Goal: Task Accomplishment & Management: Manage account settings

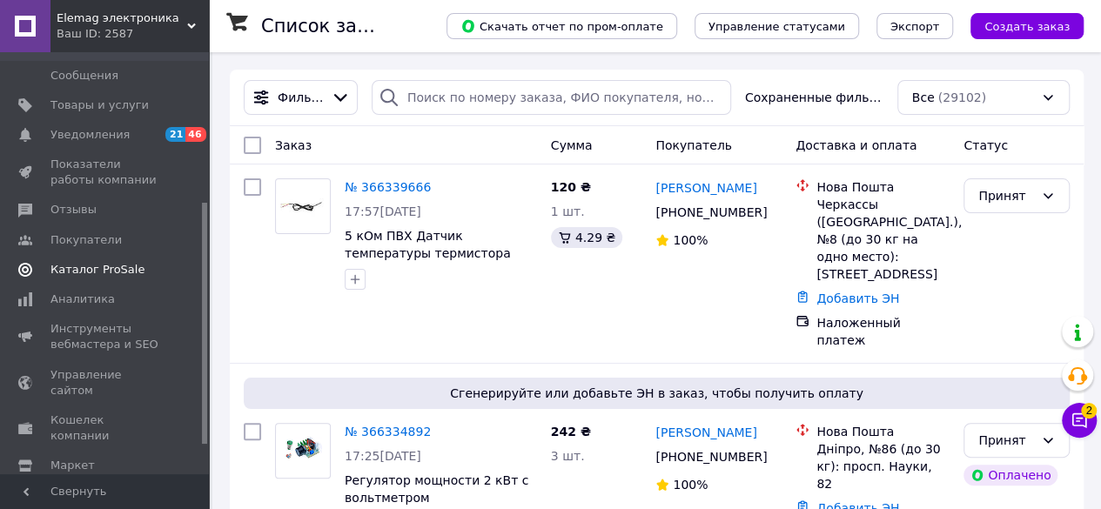
click at [78, 266] on span "Каталог ProSale" at bounding box center [97, 270] width 94 height 16
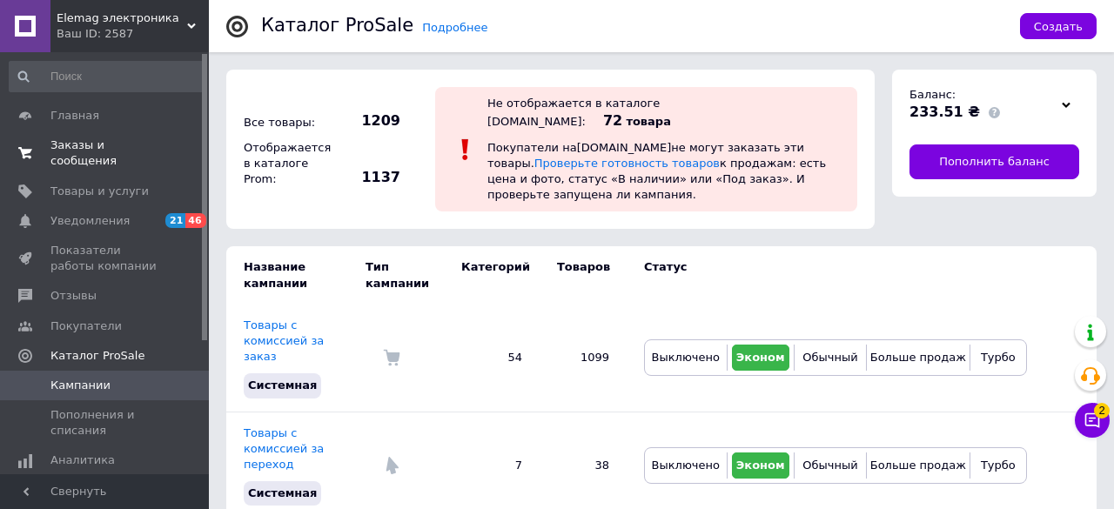
click at [71, 147] on span "Заказы и сообщения" at bounding box center [105, 153] width 111 height 31
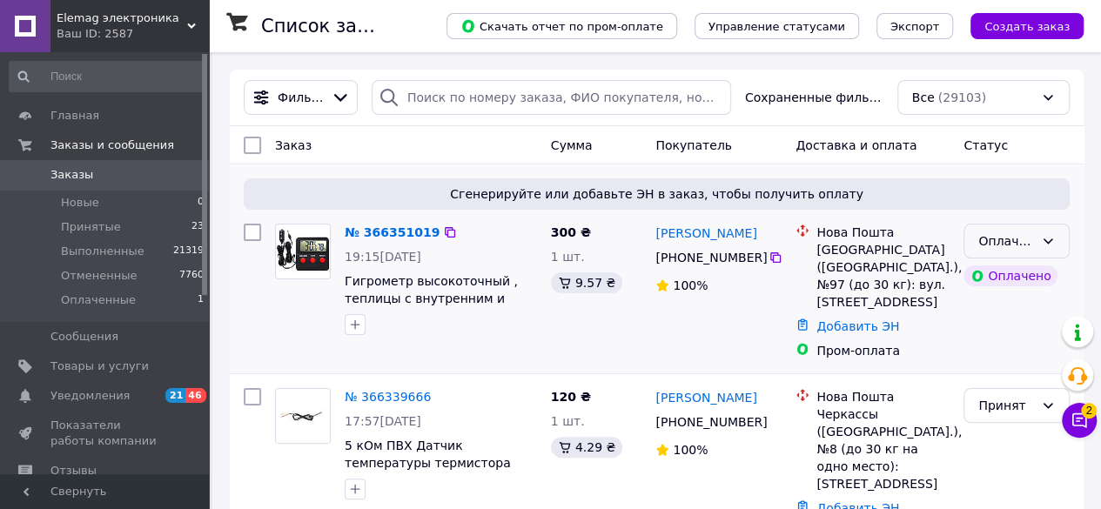
click at [1055, 239] on div "Оплаченный" at bounding box center [1017, 241] width 106 height 35
click at [1019, 278] on li "Принят" at bounding box center [1016, 278] width 104 height 31
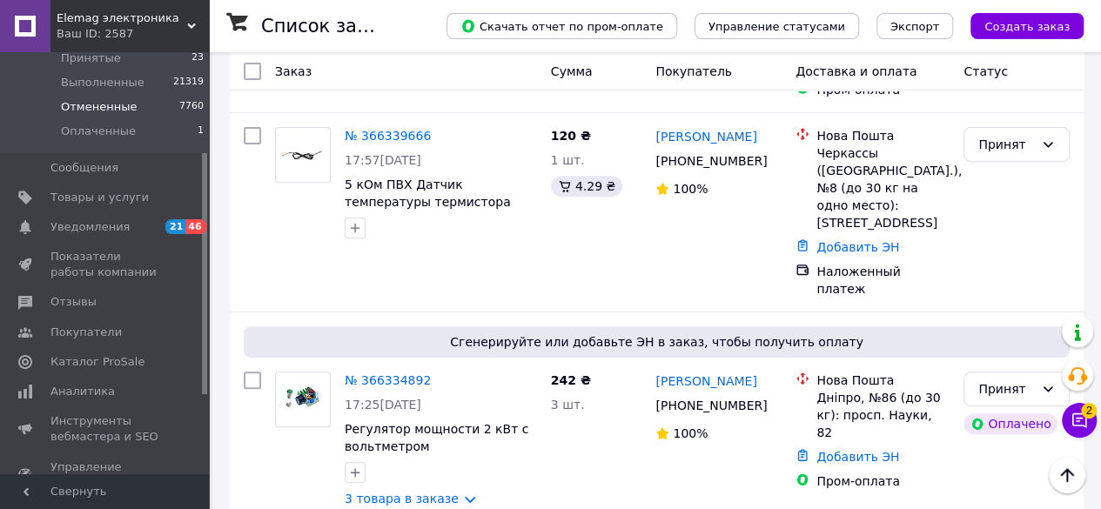
scroll to position [174, 0]
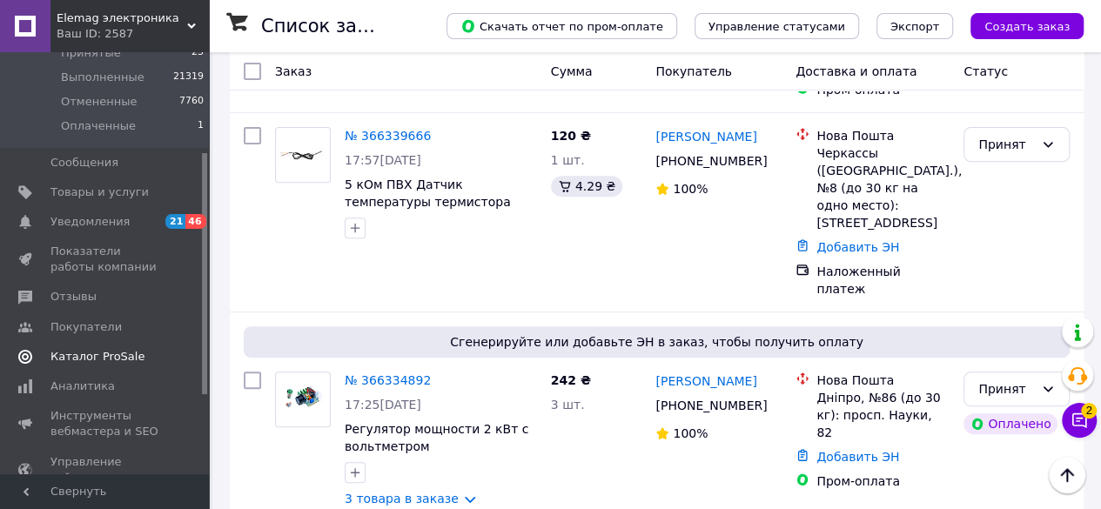
click at [94, 353] on span "Каталог ProSale" at bounding box center [97, 357] width 94 height 16
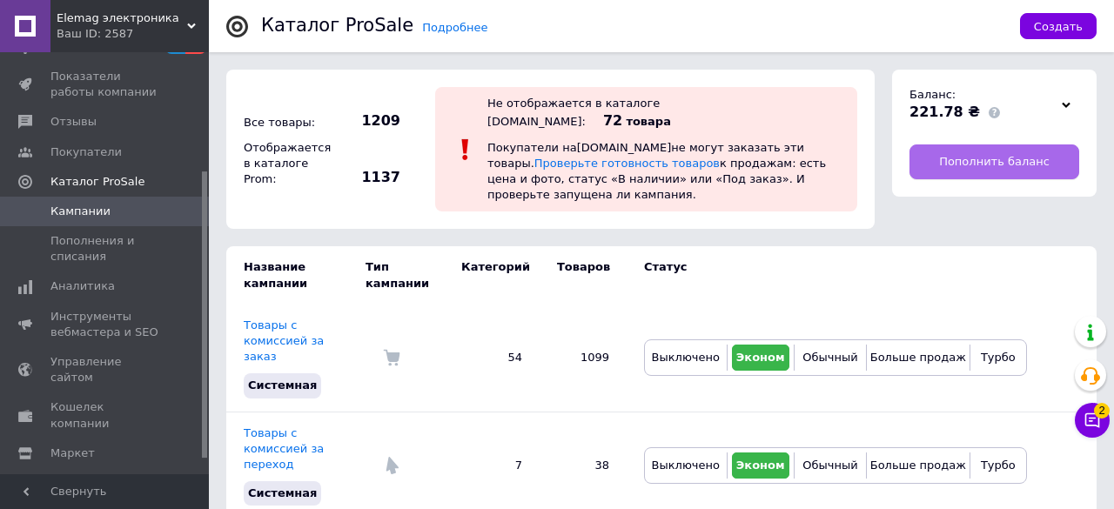
click at [975, 166] on span "Пополнить баланс" at bounding box center [994, 162] width 111 height 16
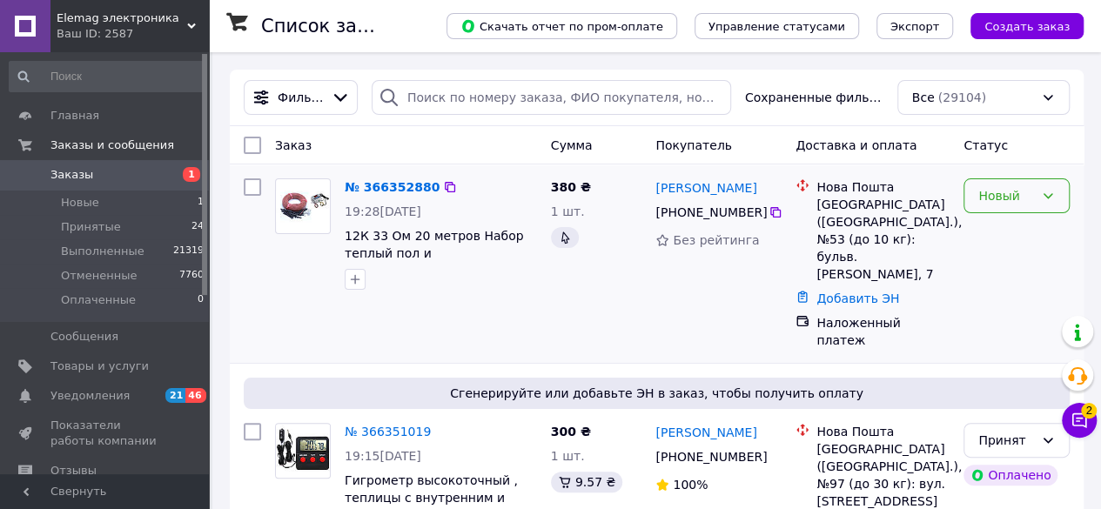
click at [1020, 194] on div "Новый" at bounding box center [1006, 195] width 56 height 19
click at [1007, 227] on li "Принят" at bounding box center [1016, 233] width 104 height 31
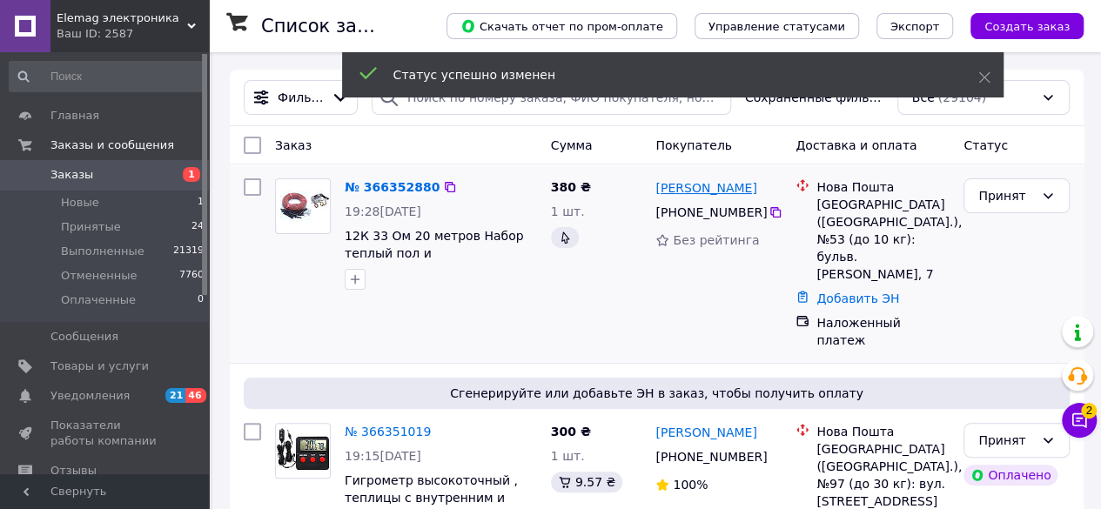
click at [706, 185] on link "Дмитрий Луговский" at bounding box center [705, 187] width 101 height 17
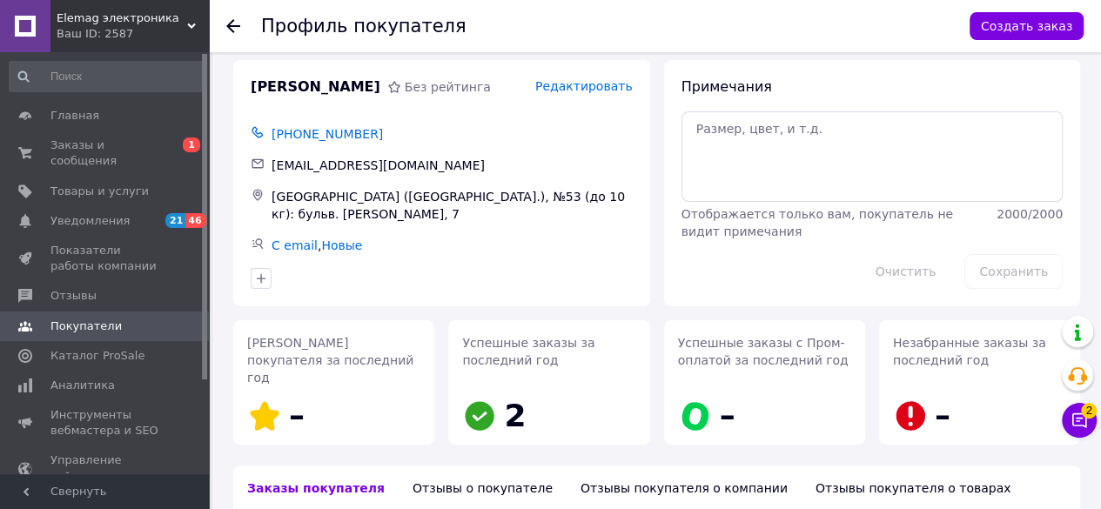
scroll to position [251, 0]
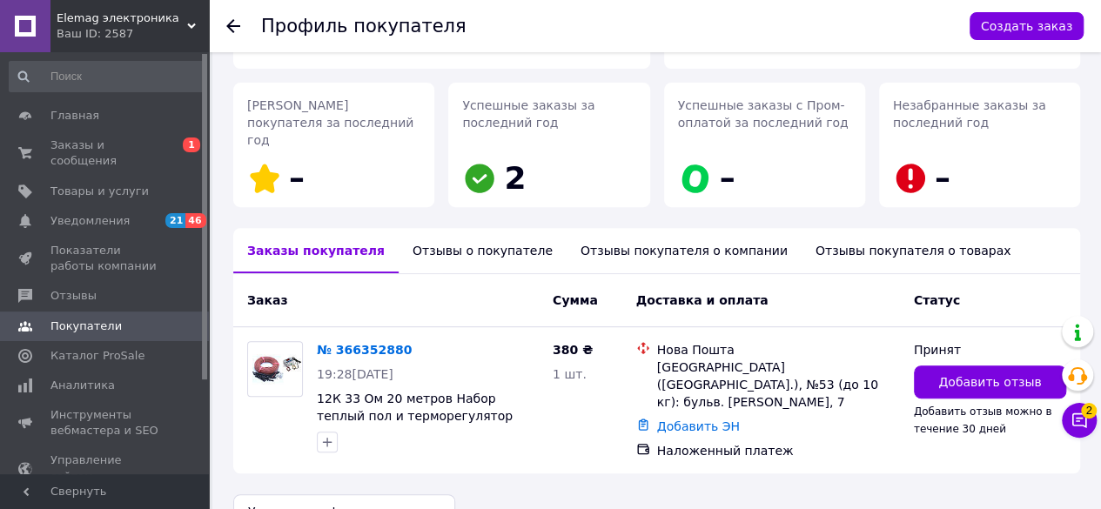
click at [433, 228] on div "Отзывы о покупателе" at bounding box center [483, 250] width 168 height 45
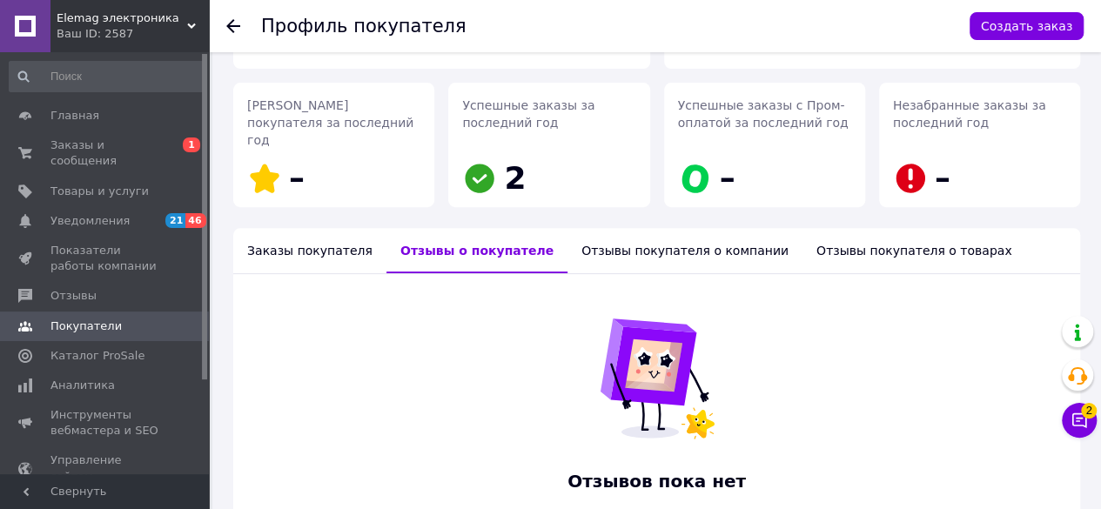
click at [296, 228] on div "Заказы покупателя" at bounding box center [309, 250] width 153 height 45
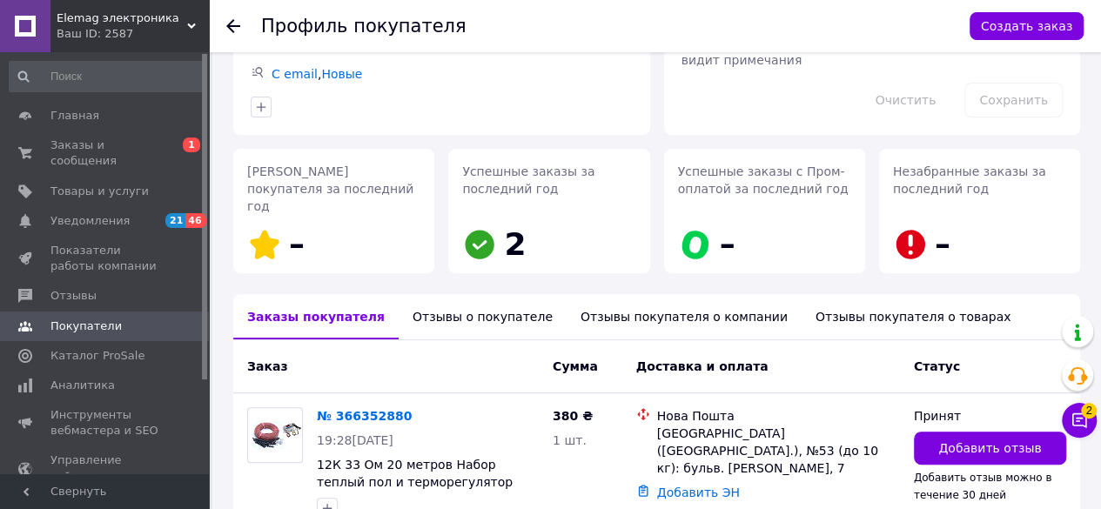
scroll to position [0, 0]
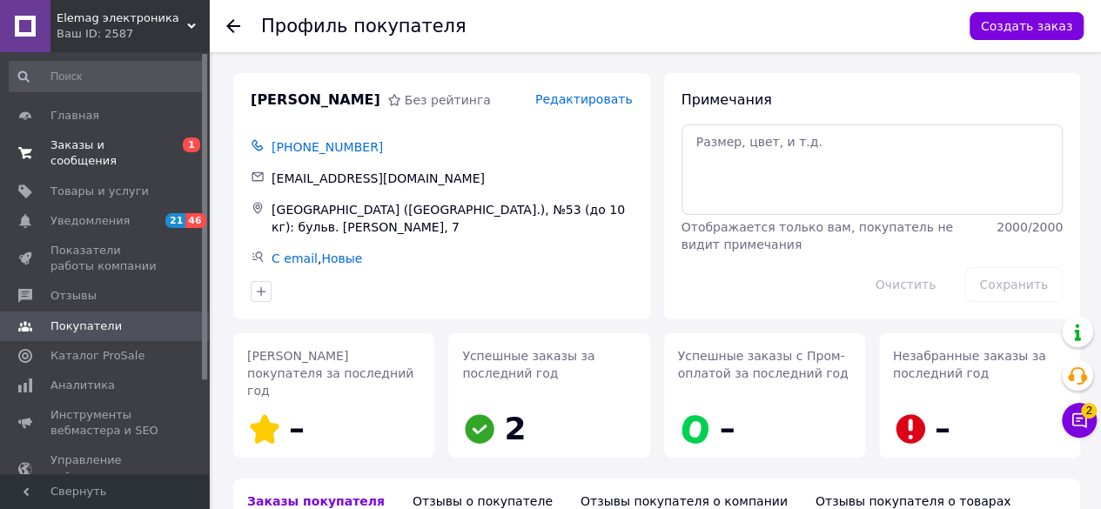
click at [103, 139] on span "Заказы и сообщения" at bounding box center [105, 153] width 111 height 31
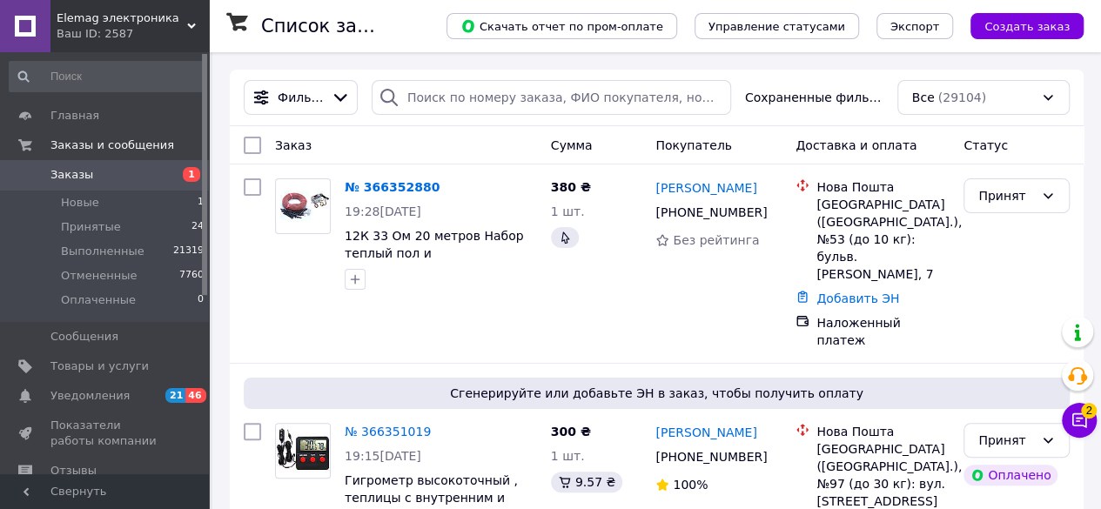
click at [72, 169] on span "Заказы" at bounding box center [71, 175] width 43 height 16
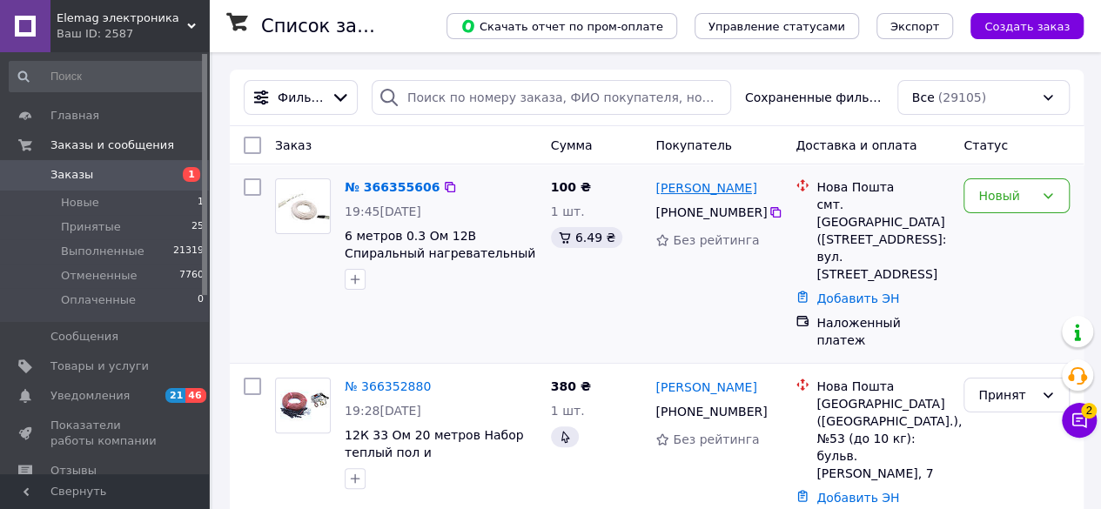
click at [706, 192] on link "[PERSON_NAME]" at bounding box center [705, 187] width 101 height 17
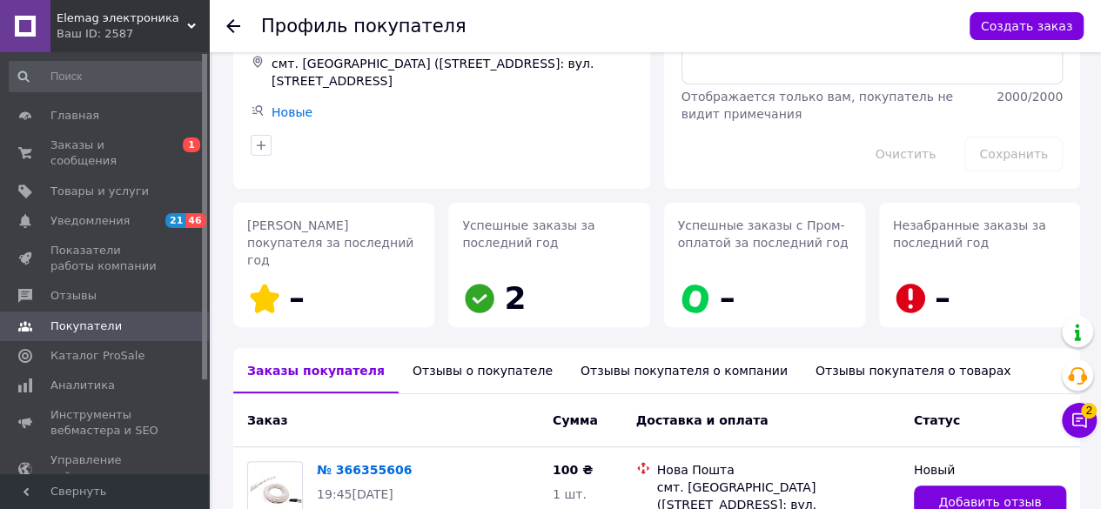
scroll to position [251, 0]
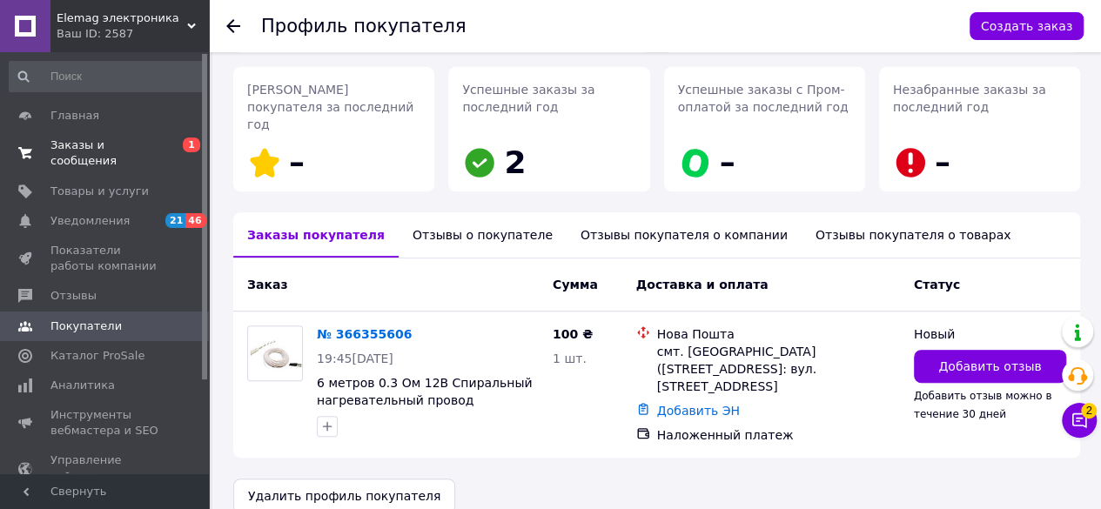
click at [64, 138] on span "Заказы и сообщения" at bounding box center [105, 153] width 111 height 31
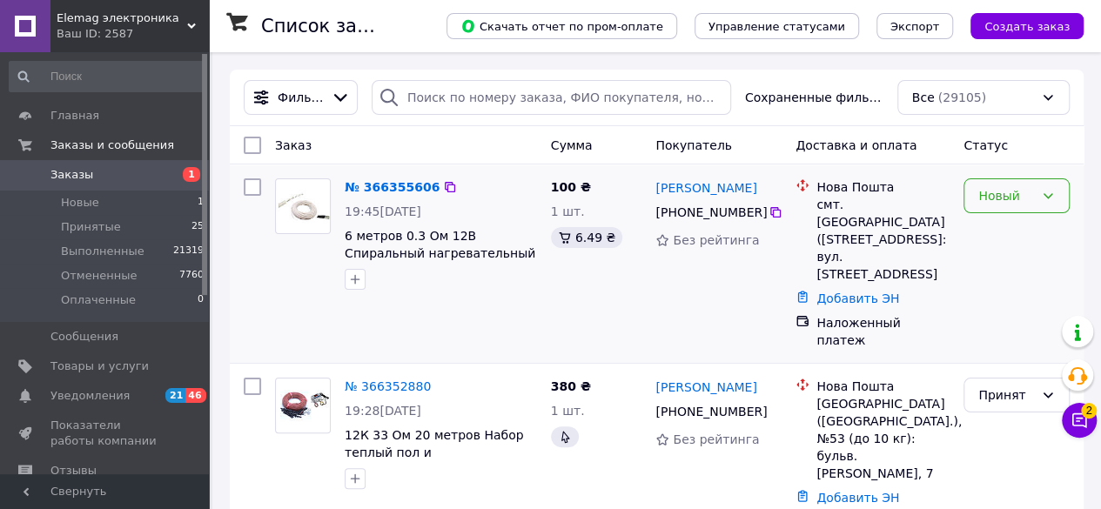
click at [997, 199] on div "Новый" at bounding box center [1006, 195] width 56 height 19
click at [980, 235] on li "Принят" at bounding box center [1016, 233] width 104 height 31
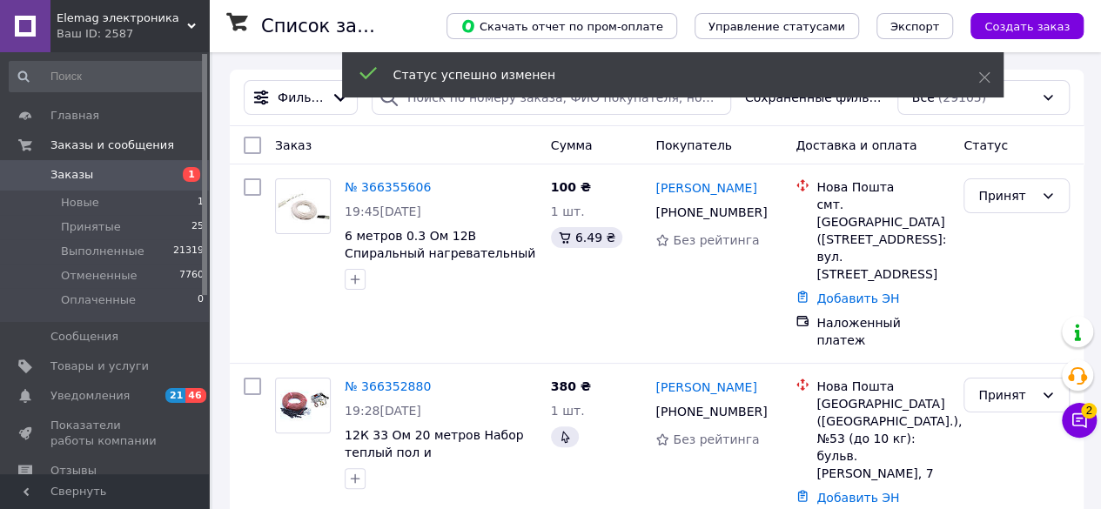
click at [695, 186] on link "[PERSON_NAME]" at bounding box center [705, 187] width 101 height 17
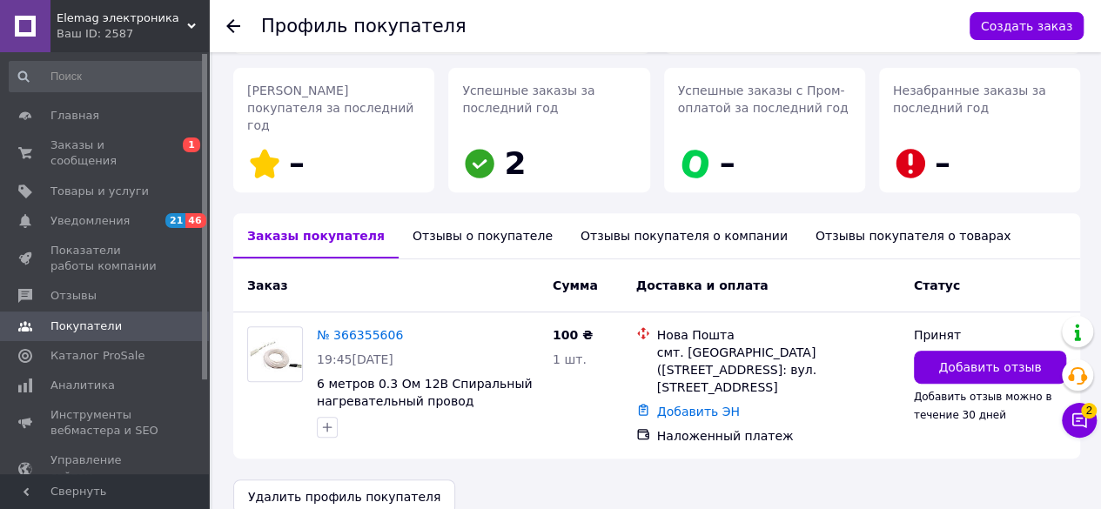
scroll to position [251, 0]
click at [458, 218] on div "Отзывы о покупателе" at bounding box center [483, 234] width 168 height 45
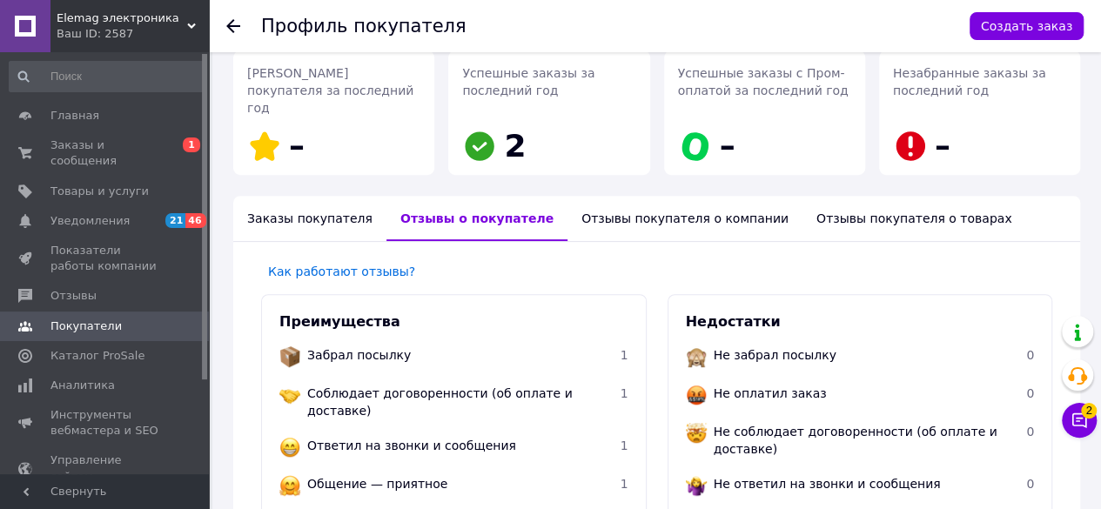
scroll to position [111, 0]
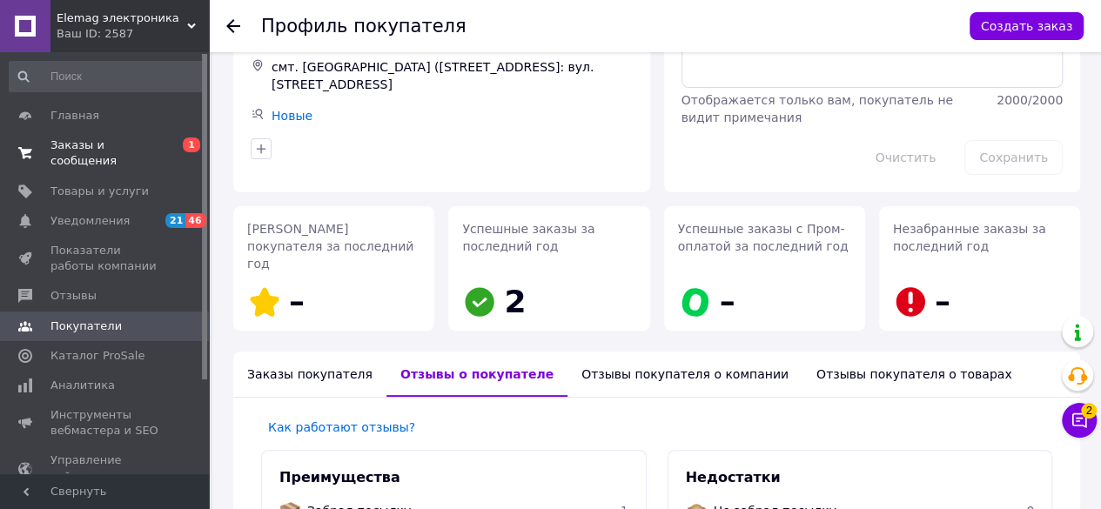
click at [84, 143] on span "Заказы и сообщения" at bounding box center [105, 153] width 111 height 31
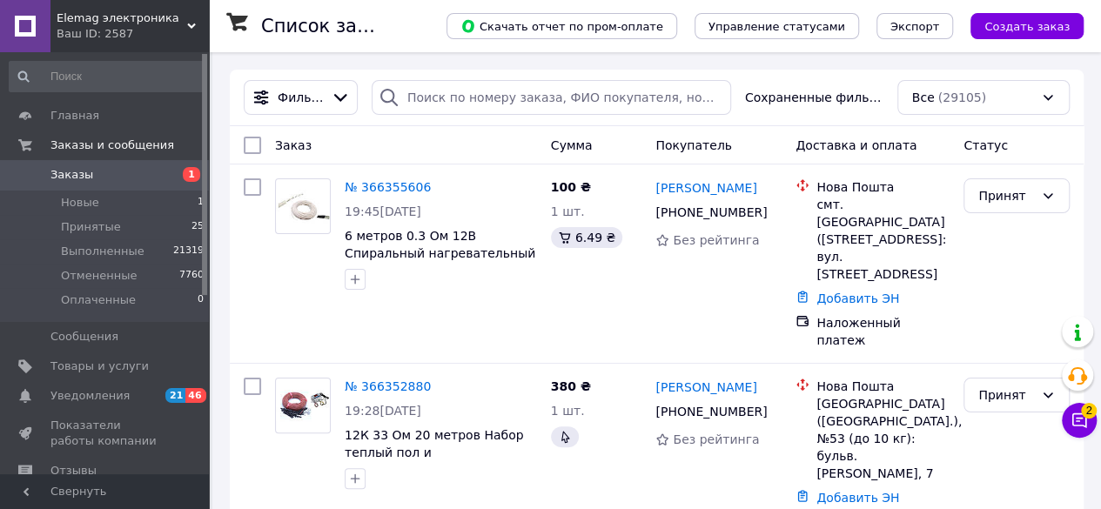
click at [378, 190] on link "№ 366355606" at bounding box center [388, 187] width 86 height 14
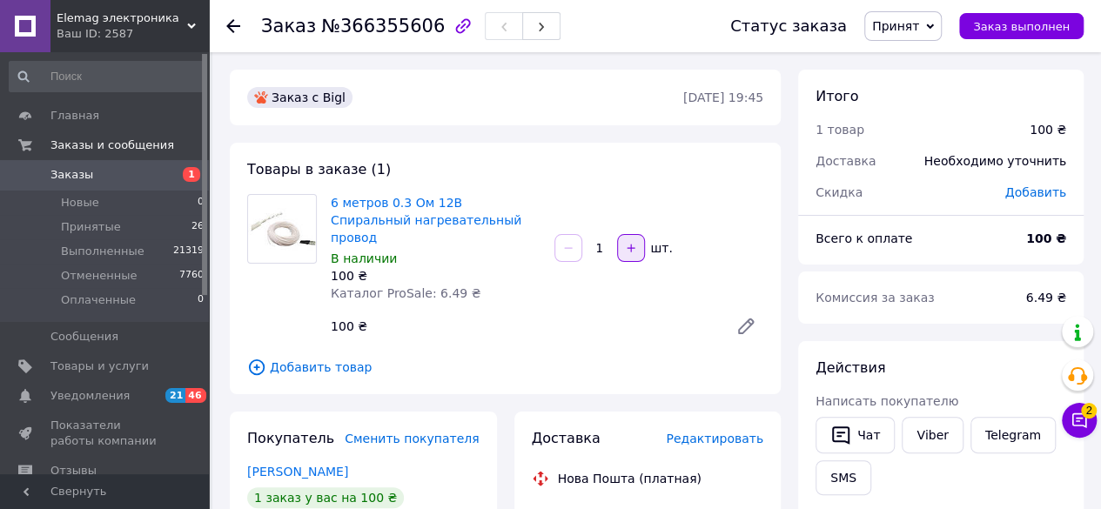
click at [632, 245] on icon "button" at bounding box center [631, 248] width 12 height 12
type input "2"
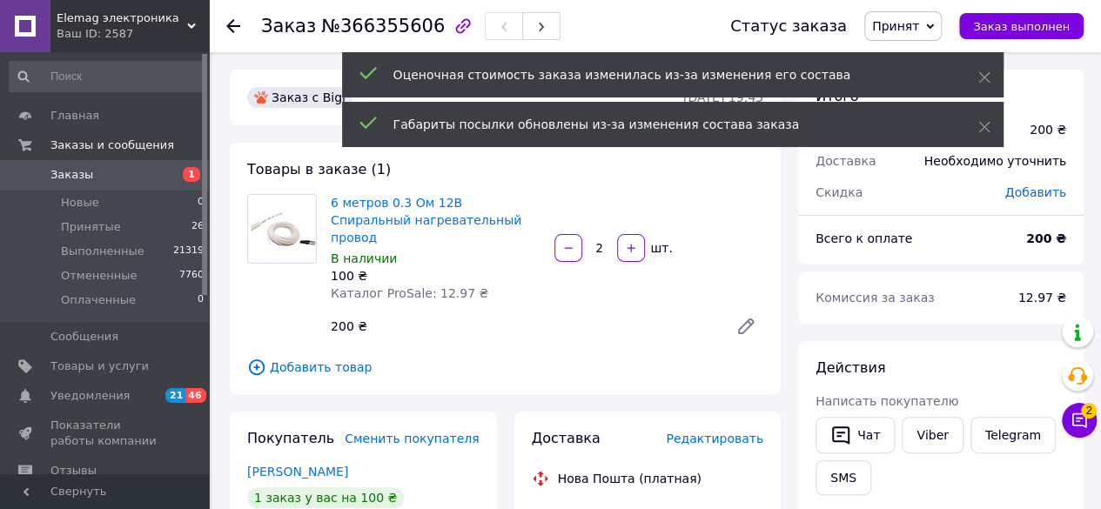
click at [71, 171] on span "Заказы" at bounding box center [71, 175] width 43 height 16
